Goal: Transaction & Acquisition: Purchase product/service

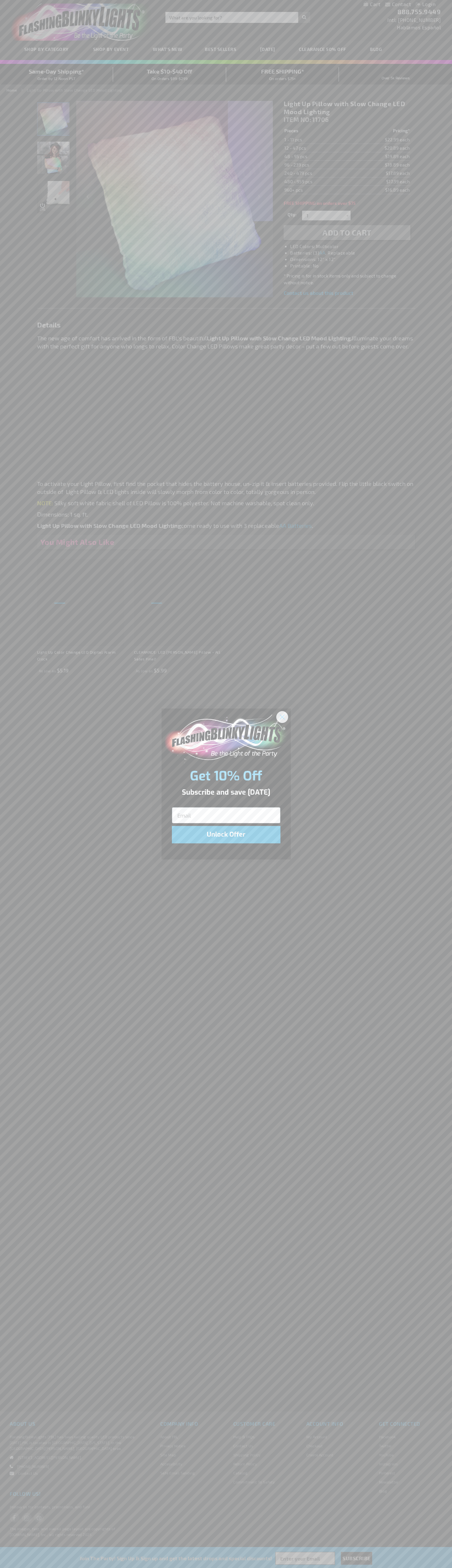
click at [282, 716] on icon "Close dialog" at bounding box center [281, 716] width 4 height 4
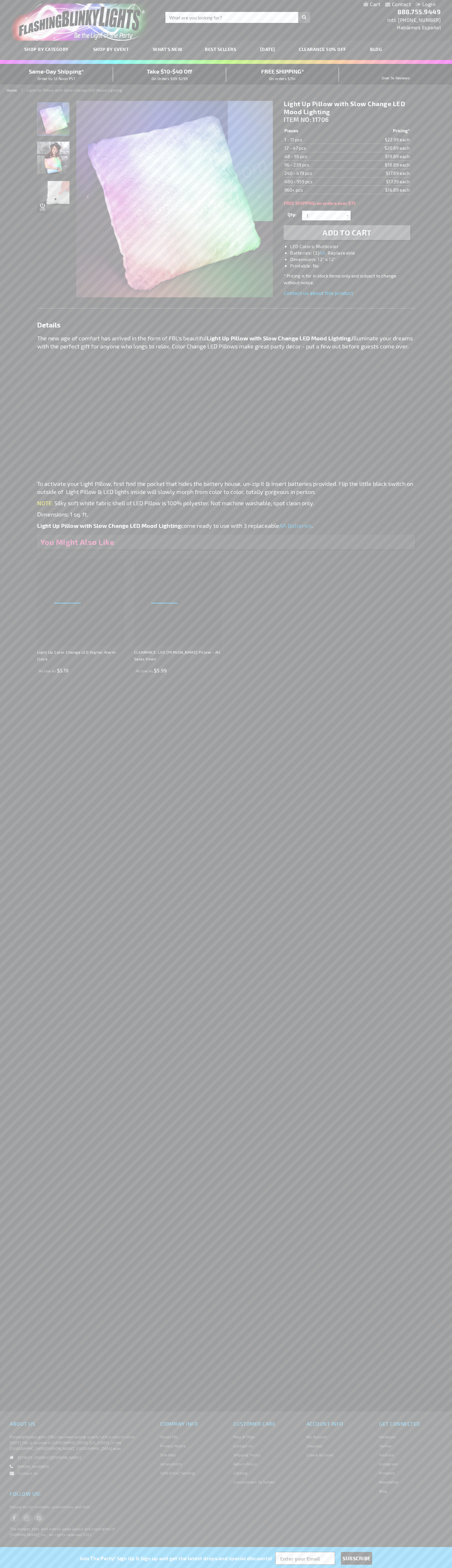
click at [347, 233] on span "Add to Cart" at bounding box center [347, 232] width 49 height 9
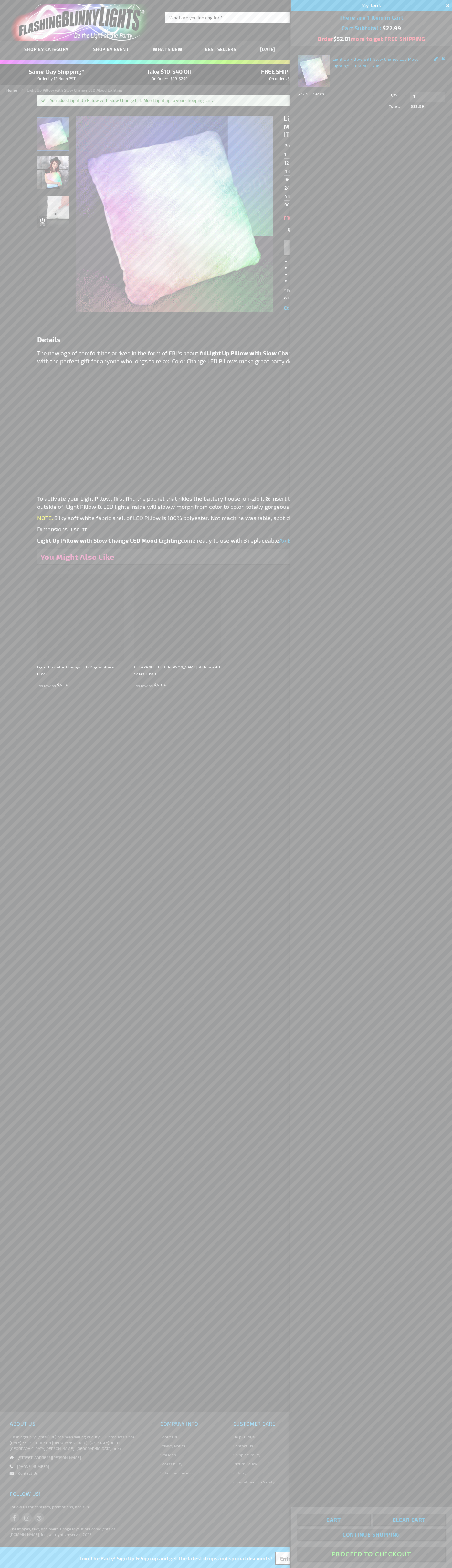
click at [371, 1554] on button "Proceed To Checkout" at bounding box center [371, 1554] width 148 height 15
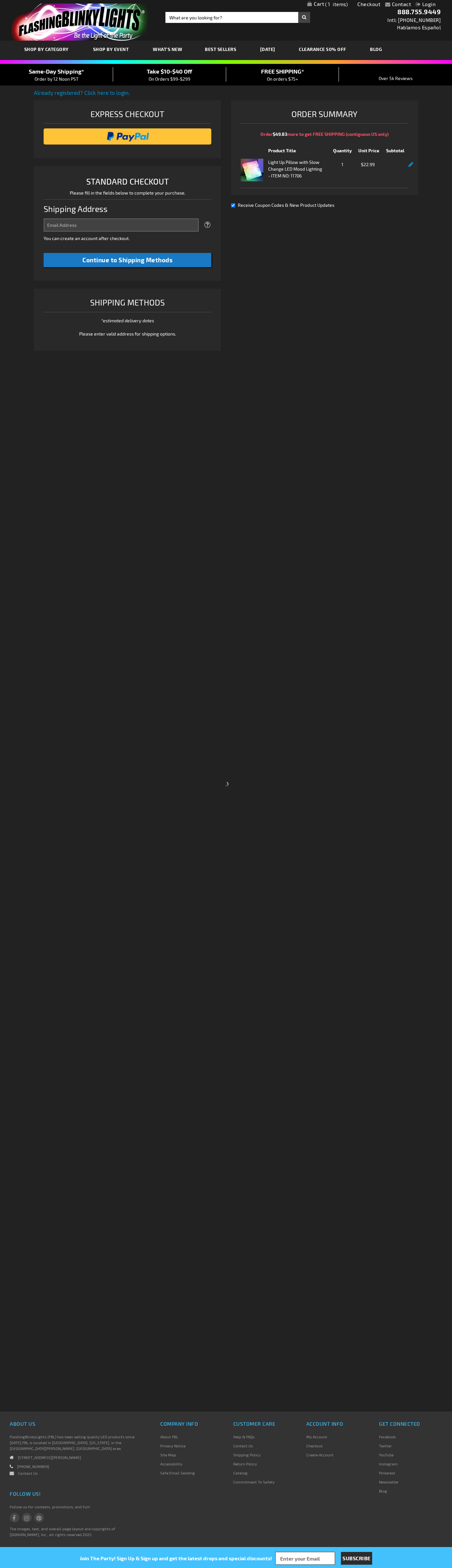
select select "US"
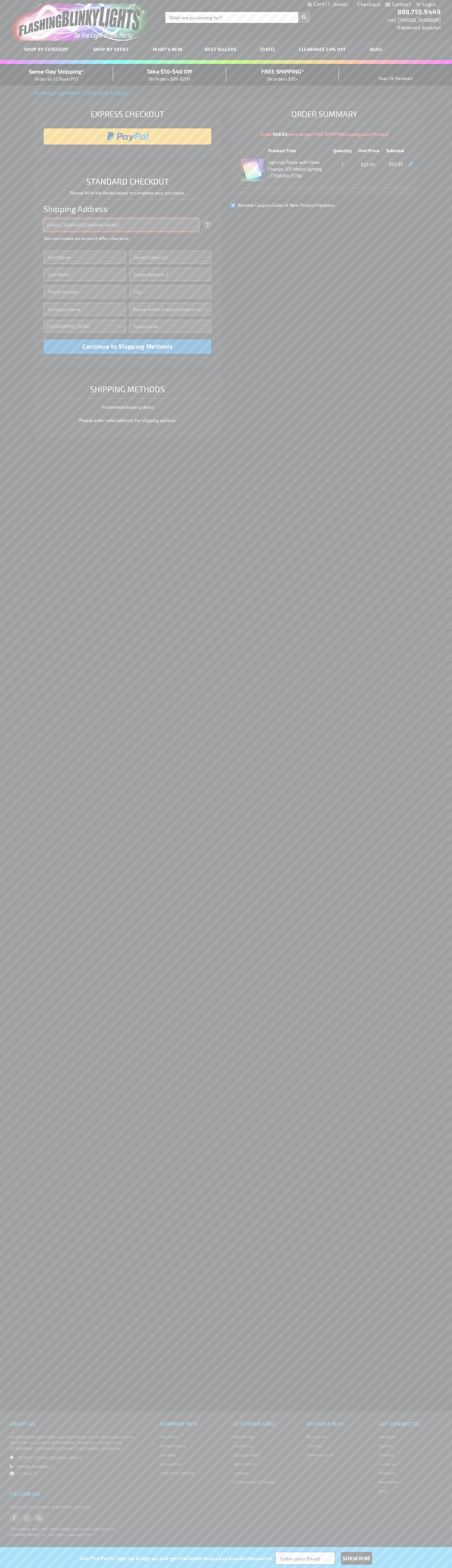
type input "johnsmith005@storebotmail.joonix.net"
type input "John"
type input "4021 Vernon Avenue"
type input "First floor"
type input "st. louis park"
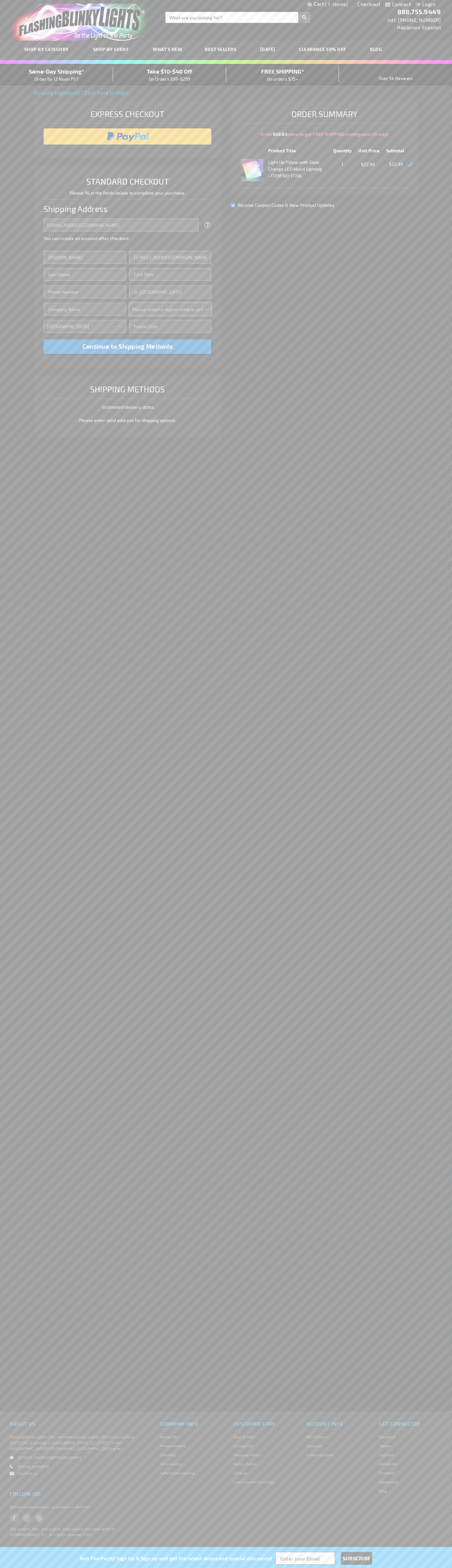
select select "34"
type input "55416"
type input "Smith"
type input "6502530000"
type input "John Smith"
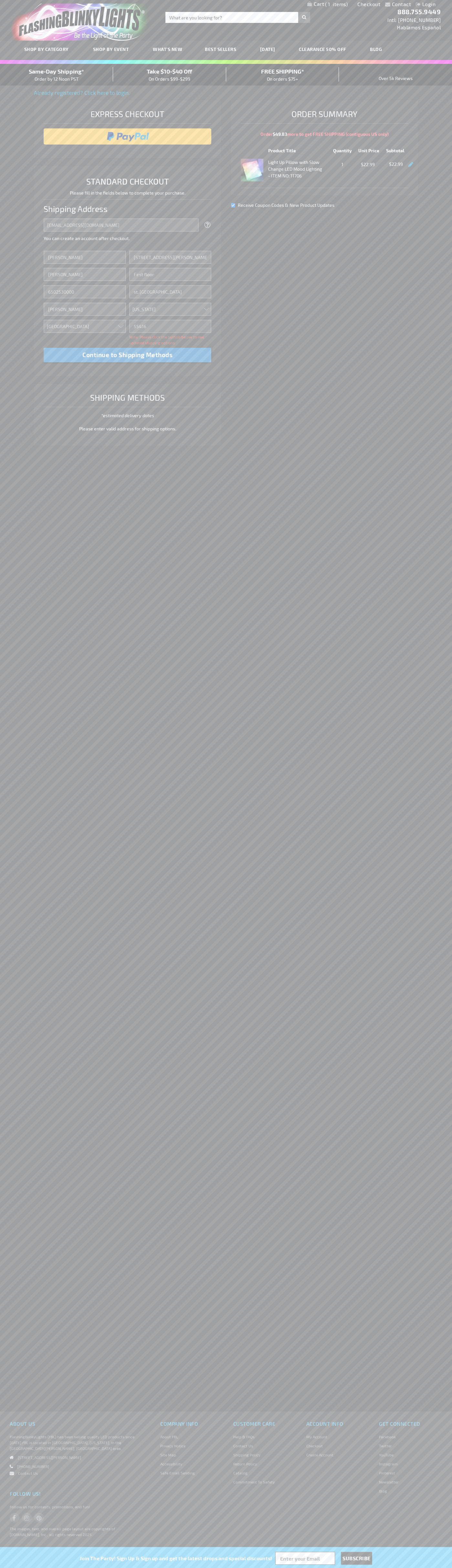
click at [57, 75] on div "Same-Day Shipping* Order by 12 Noon PST" at bounding box center [57, 74] width 113 height 15
click at [127, 136] on input "image" at bounding box center [127, 136] width 161 height 13
